Goal: Task Accomplishment & Management: Manage account settings

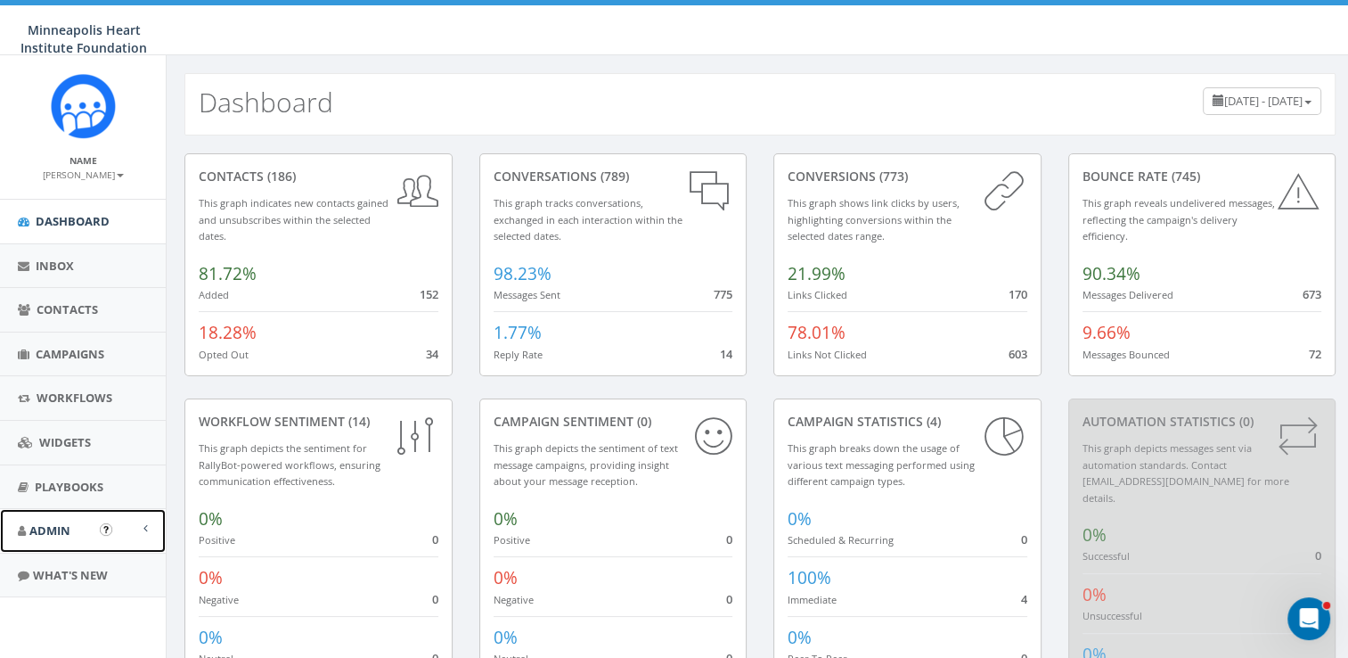
click at [71, 527] on link "Admin" at bounding box center [83, 531] width 166 height 44
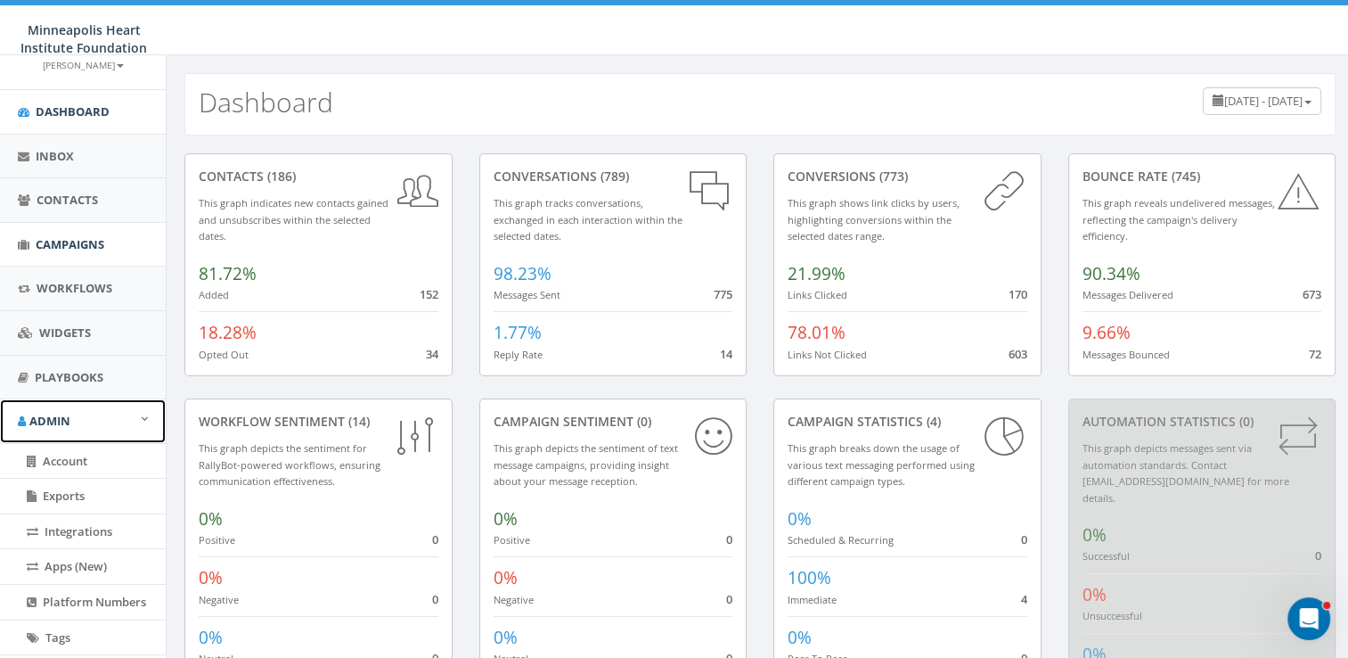
scroll to position [338, 0]
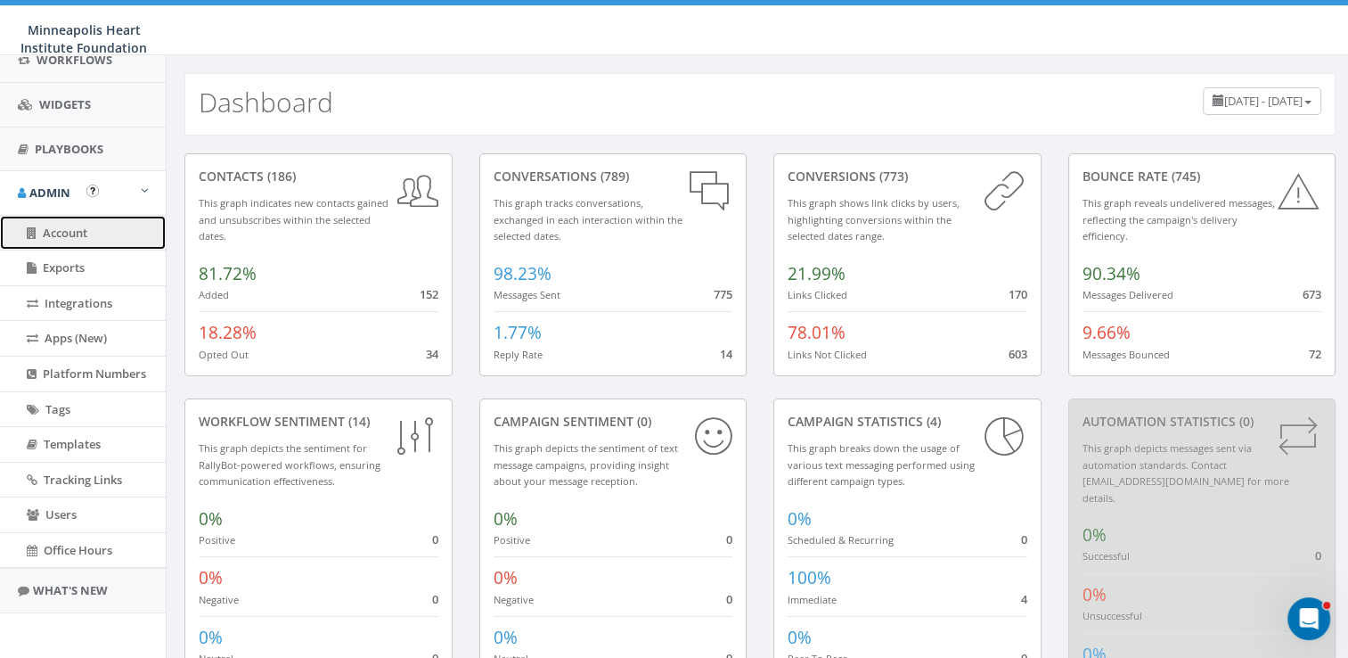
click at [65, 229] on span "Account" at bounding box center [65, 233] width 45 height 16
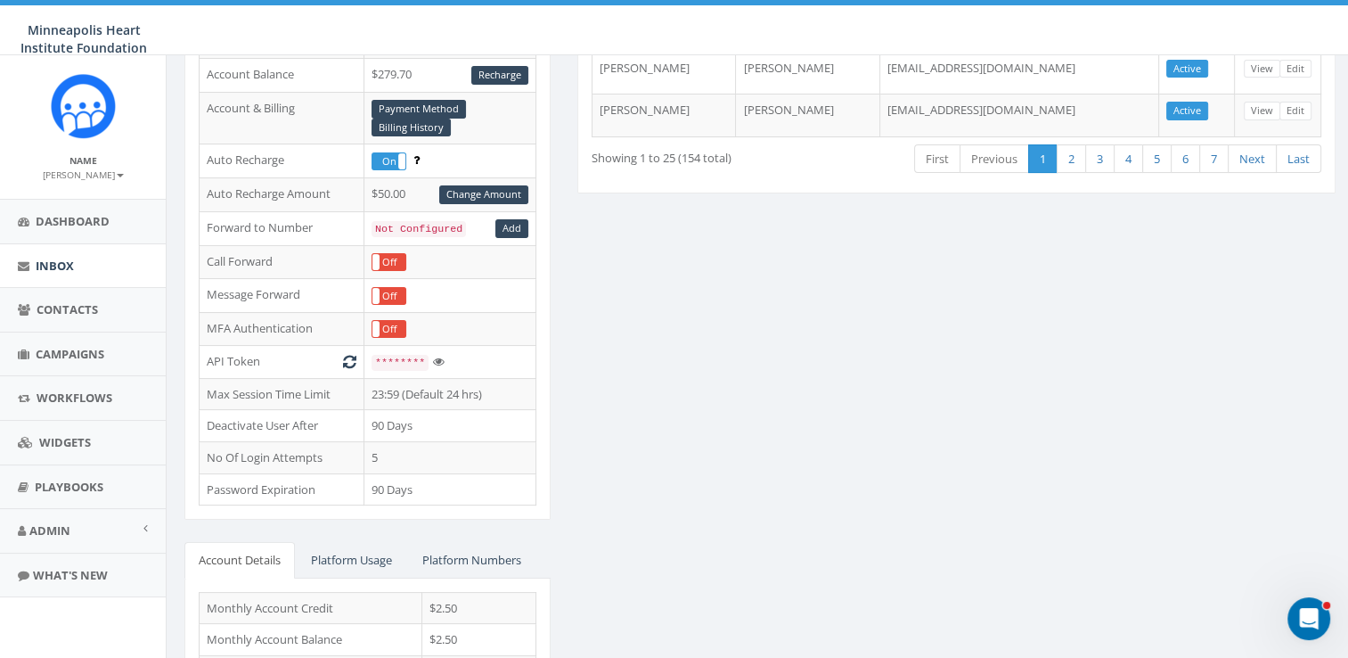
scroll to position [267, 0]
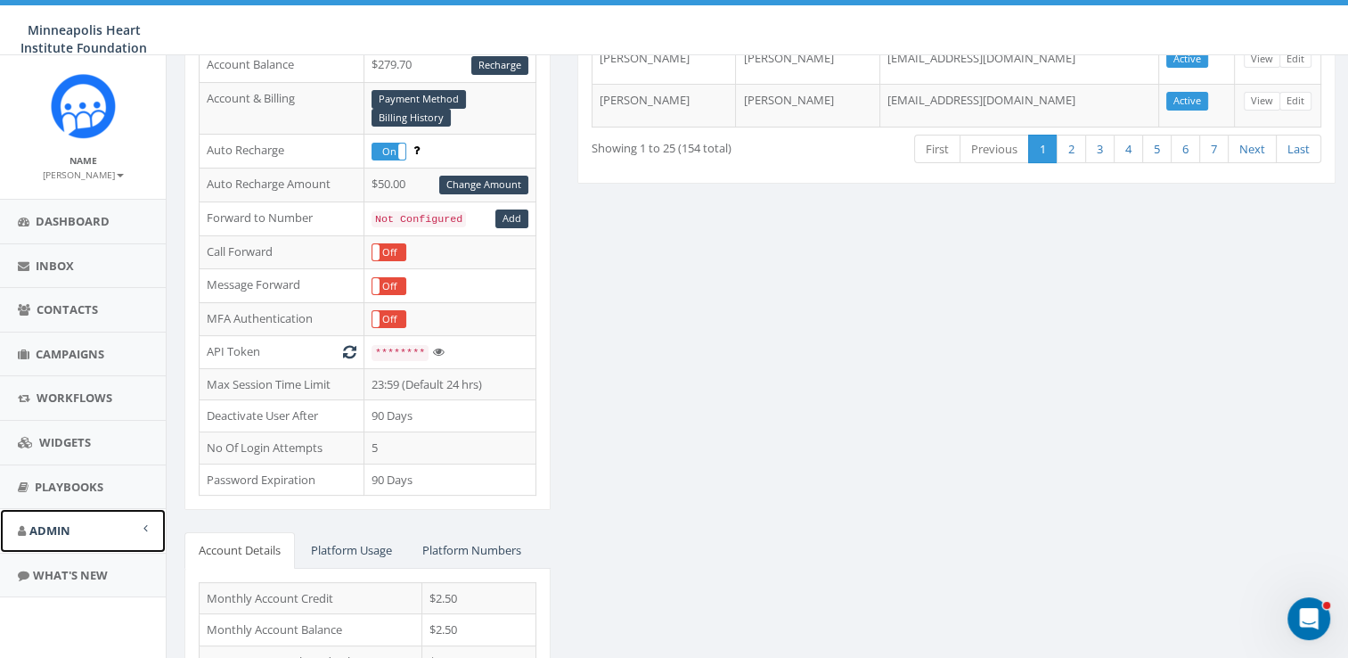
click at [146, 525] on span at bounding box center [145, 528] width 4 height 12
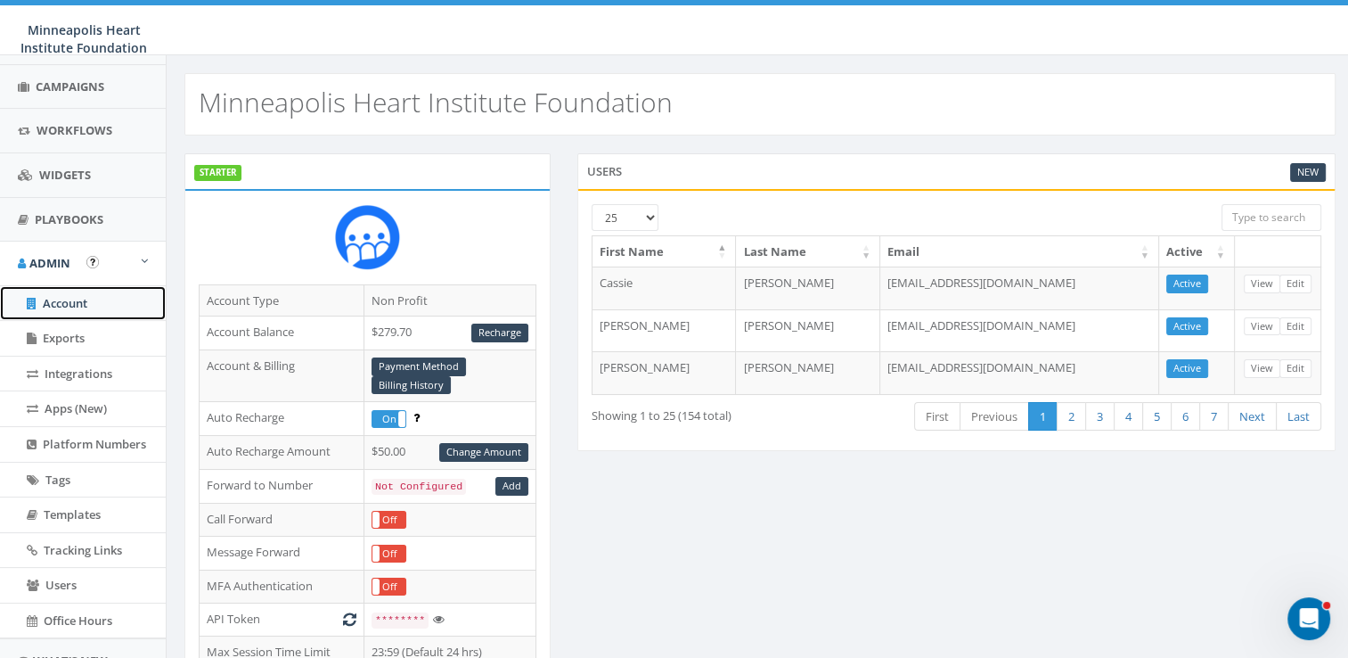
click at [53, 301] on span "Account" at bounding box center [65, 303] width 45 height 16
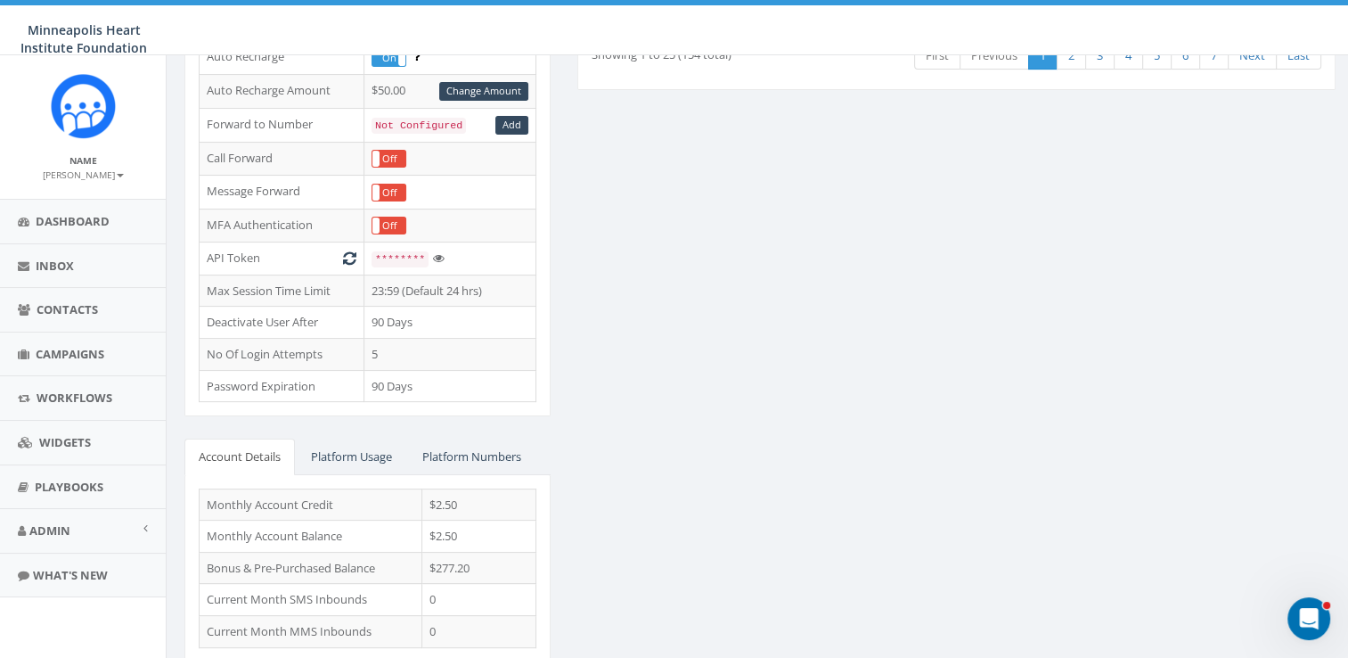
scroll to position [395, 0]
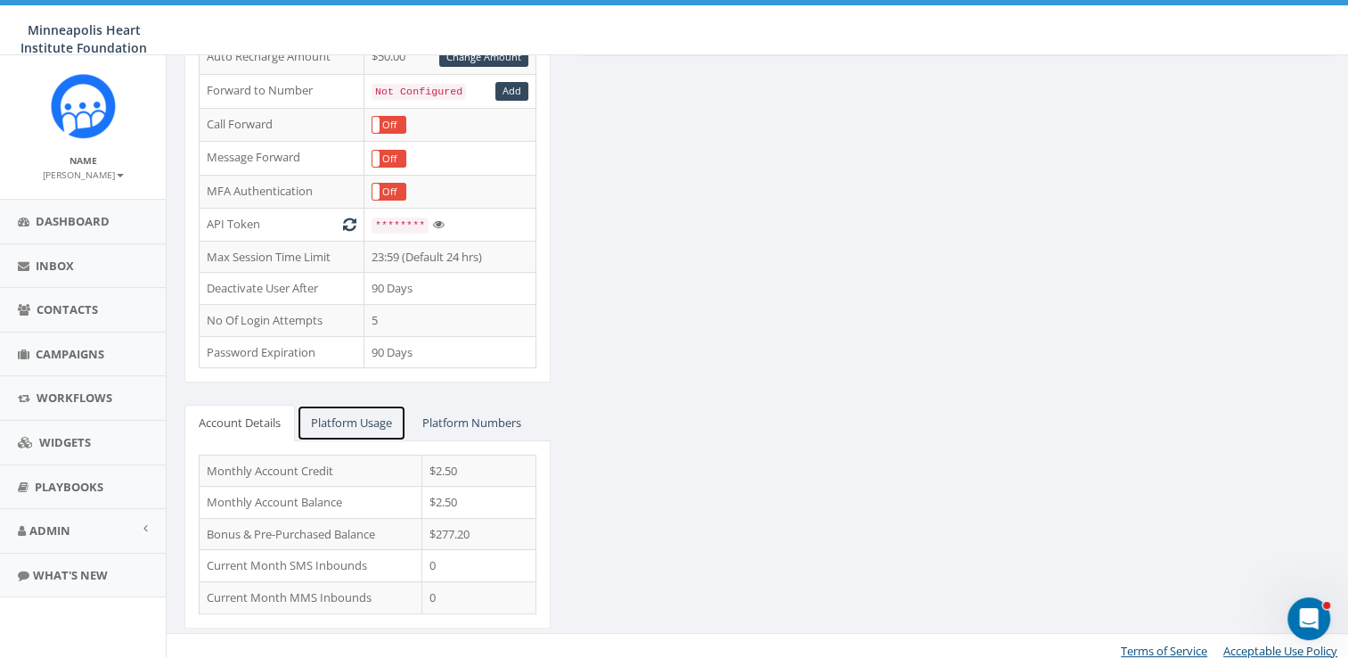
click at [363, 412] on link "Platform Usage" at bounding box center [352, 423] width 110 height 37
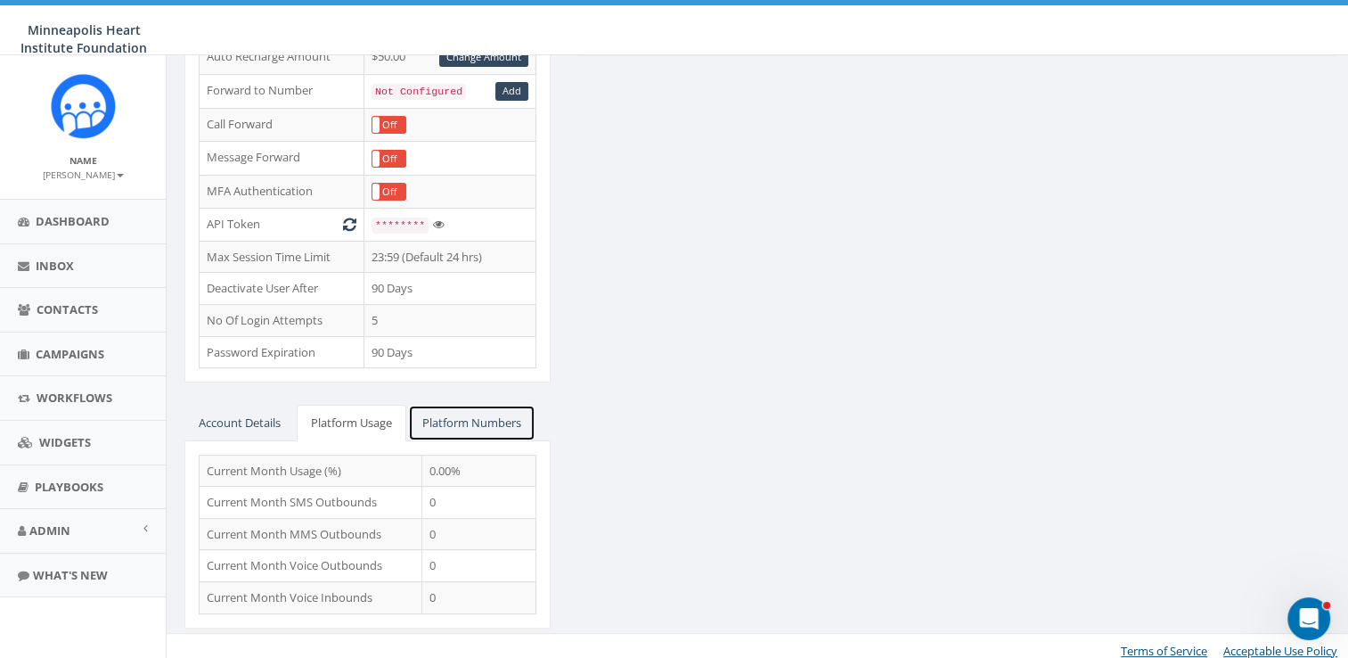
click at [487, 415] on link "Platform Numbers" at bounding box center [471, 423] width 127 height 37
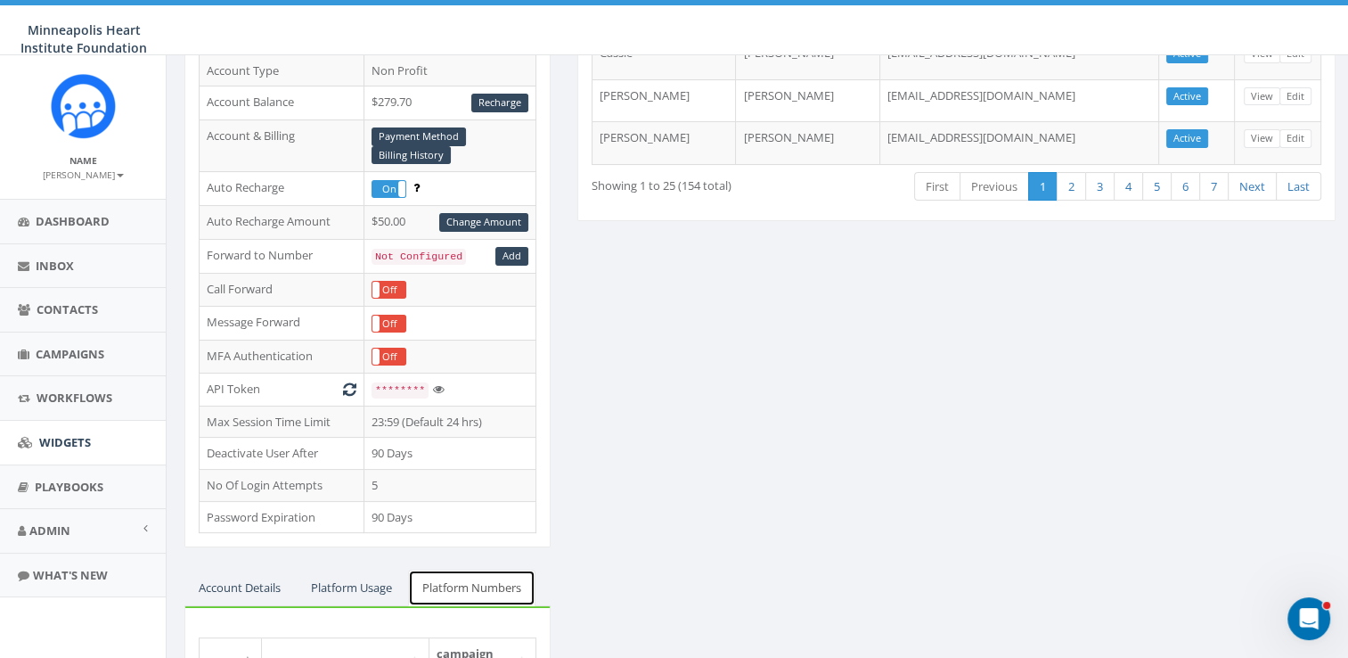
scroll to position [0, 0]
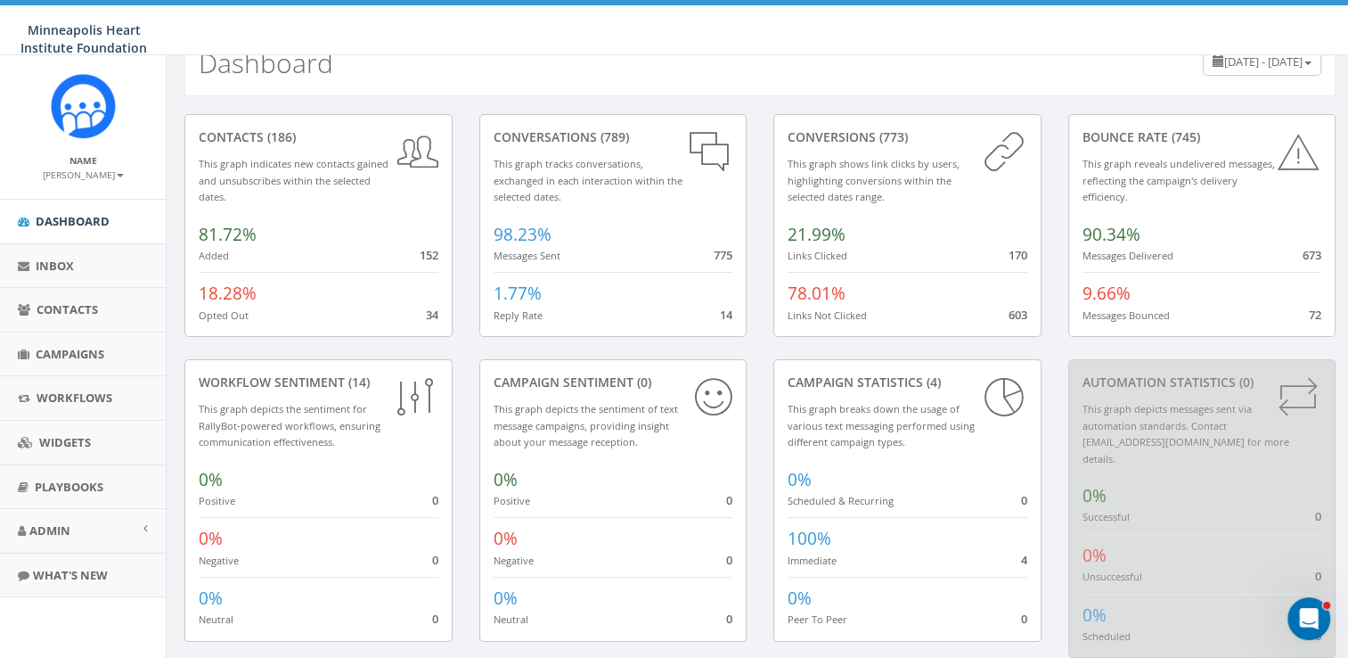
scroll to position [61, 0]
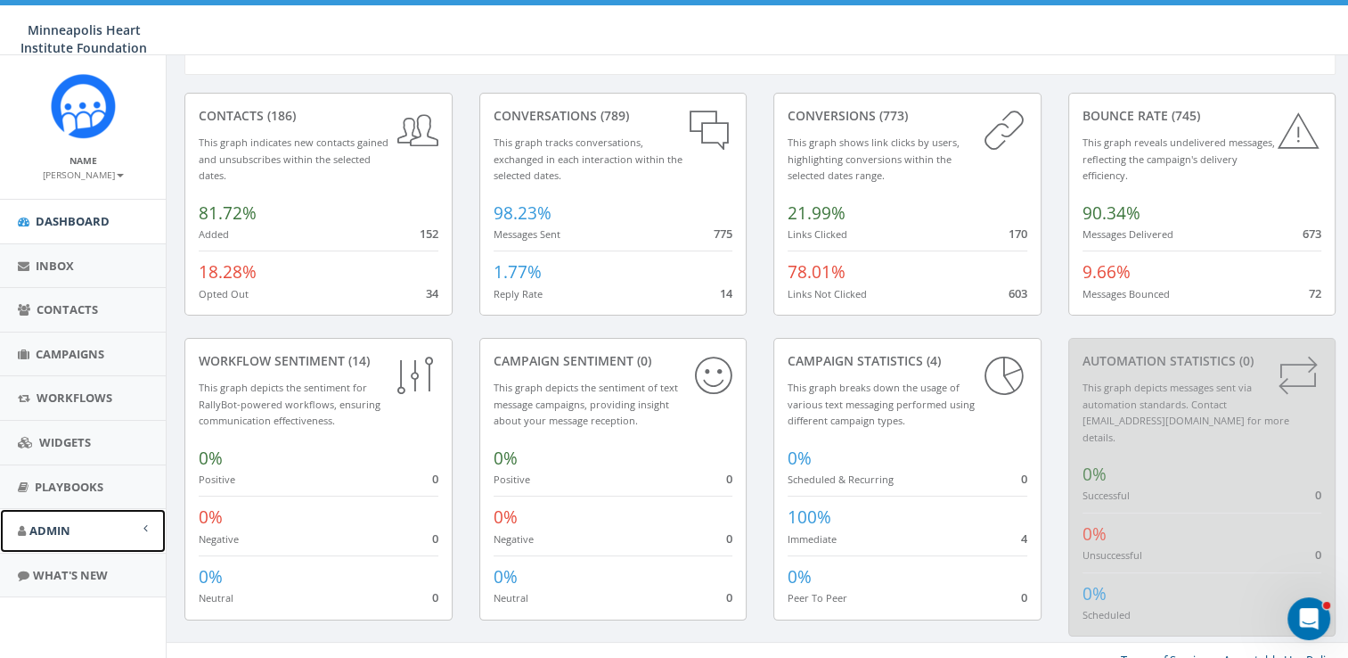
click at [150, 524] on link "Admin" at bounding box center [83, 531] width 166 height 44
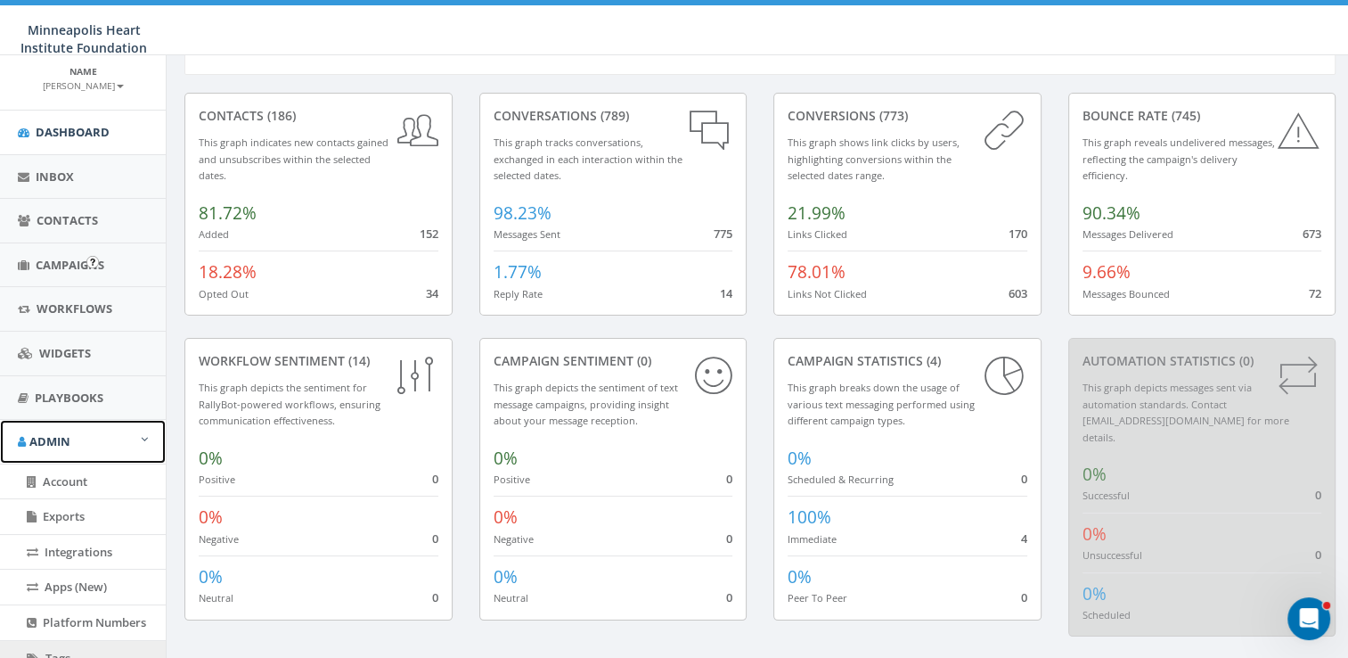
scroll to position [267, 0]
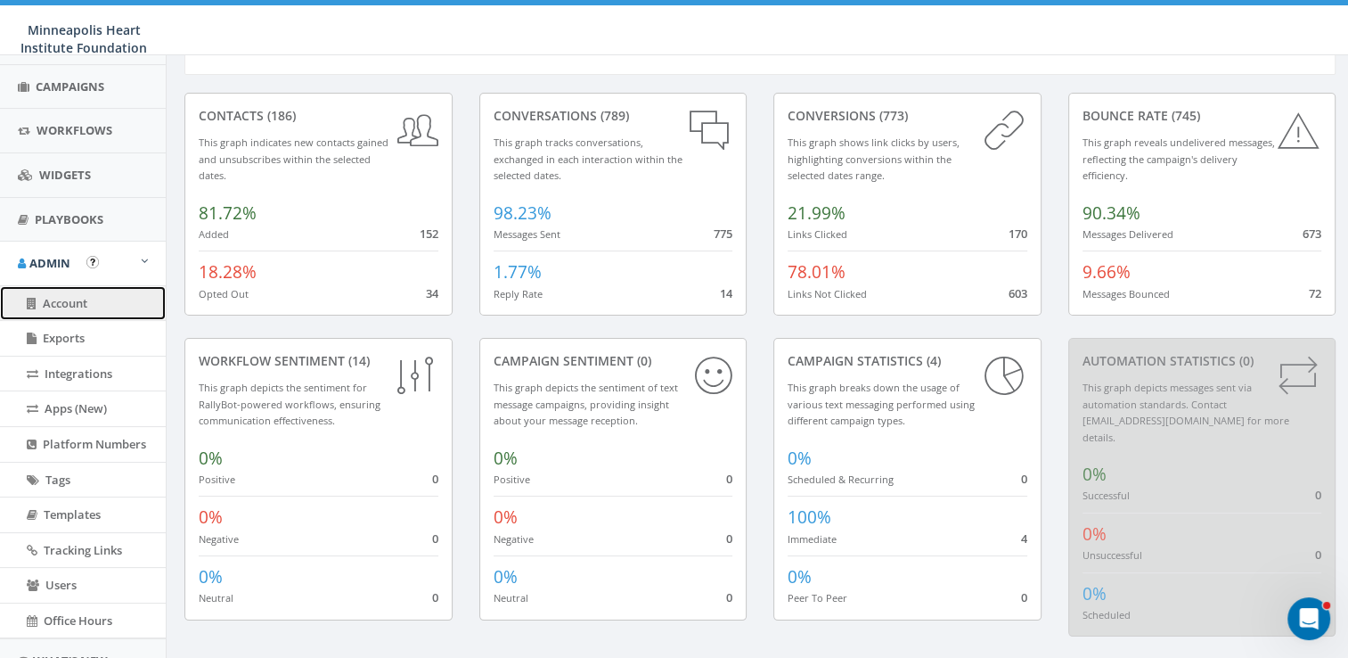
click at [66, 295] on span "Account" at bounding box center [65, 303] width 45 height 16
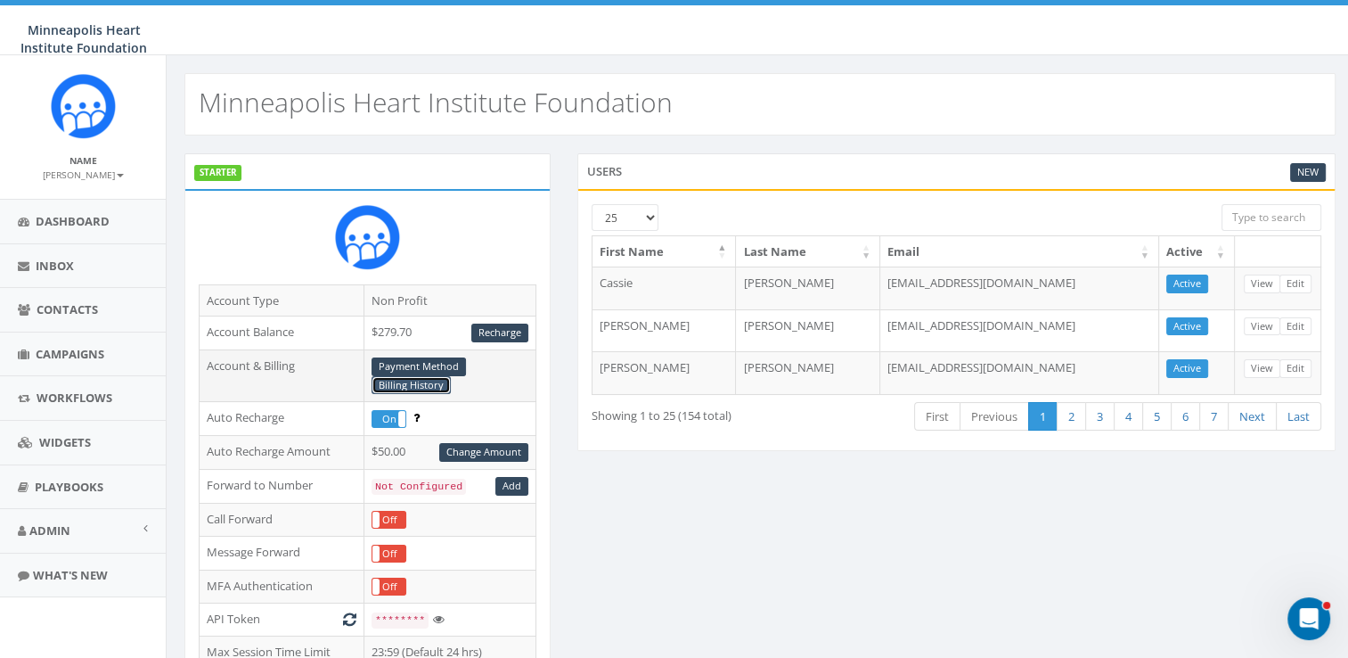
click at [425, 380] on link "Billing History" at bounding box center [411, 385] width 79 height 19
